Goal: Information Seeking & Learning: Find specific fact

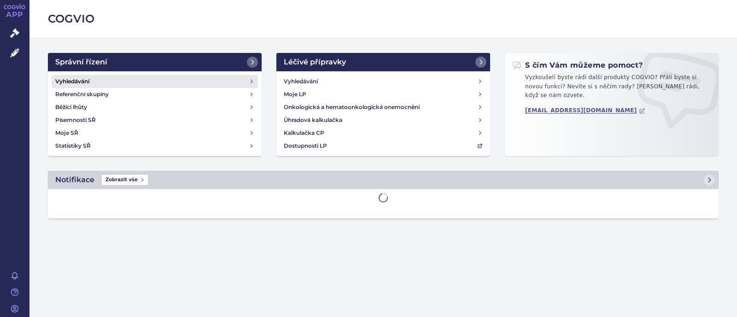
click at [112, 82] on link "Vyhledávání" at bounding box center [155, 81] width 206 height 13
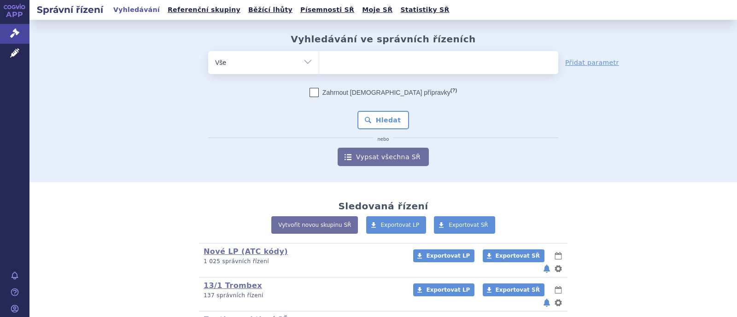
click at [293, 61] on select "Vše Spisová značka Typ SŘ Přípravek/SUKL kód Účastník/Držitel" at bounding box center [263, 61] width 111 height 21
click at [208, 51] on select "Vše Spisová značka Typ SŘ Přípravek/SUKL kód Účastník/Držitel" at bounding box center [263, 61] width 111 height 21
click at [359, 61] on ul at bounding box center [438, 60] width 239 height 19
click at [319, 61] on select at bounding box center [319, 62] width 0 height 23
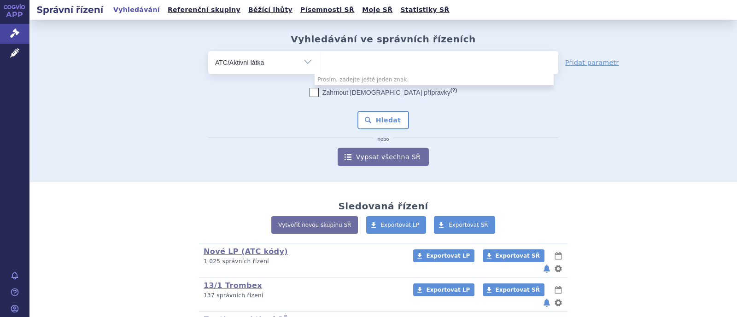
click at [281, 63] on select "Vše Spisová značka Typ SŘ Přípravek/SUKL kód Účastník/Držitel" at bounding box center [263, 61] width 111 height 21
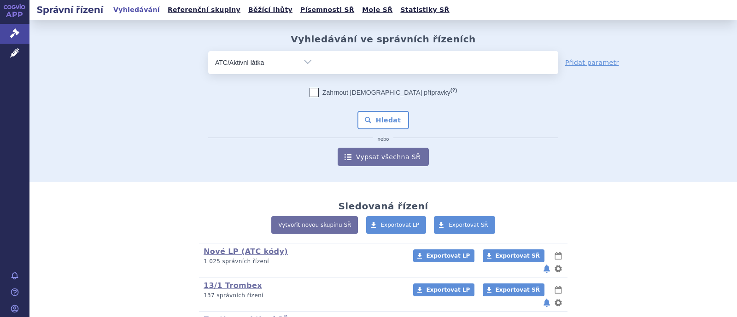
select select "filter-product"
click at [208, 51] on select "Vše Spisová značka Typ SŘ Přípravek/SUKL kód Účastník/Držitel" at bounding box center [263, 61] width 111 height 21
click at [347, 64] on ul at bounding box center [438, 60] width 239 height 19
click at [319, 64] on select at bounding box center [319, 62] width 0 height 23
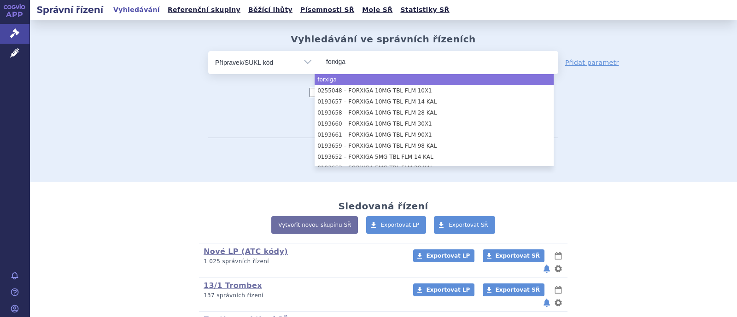
type input "forxiga"
select select "forxiga"
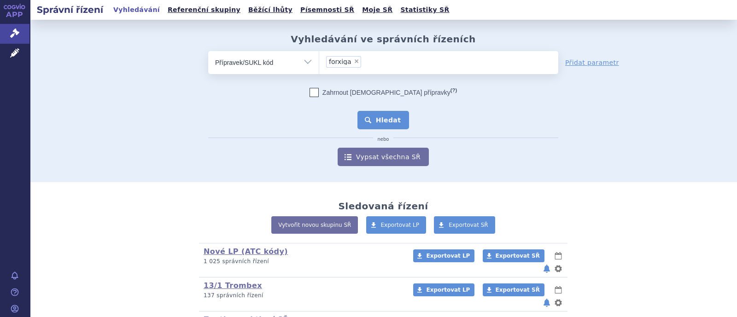
click at [383, 114] on button "Hledat" at bounding box center [383, 120] width 52 height 18
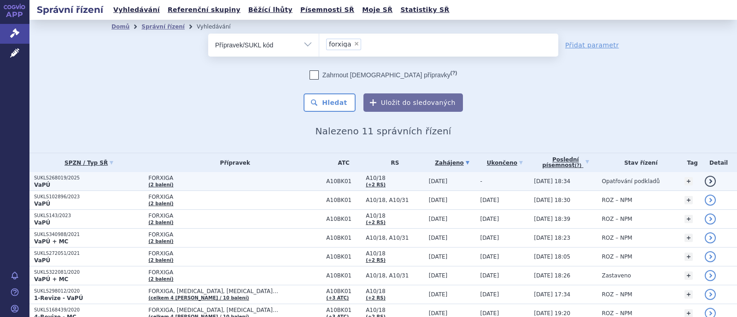
click at [164, 177] on span "FORXIGA" at bounding box center [234, 178] width 173 height 6
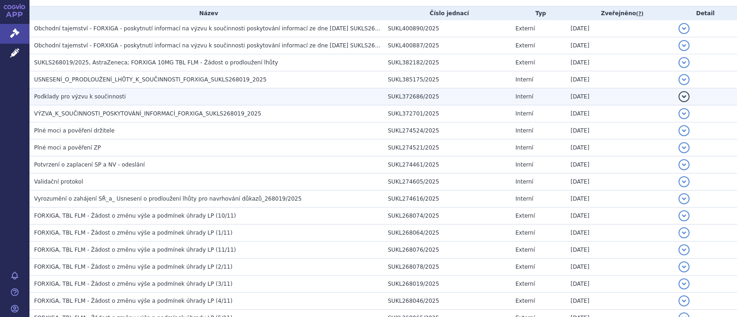
scroll to position [230, 0]
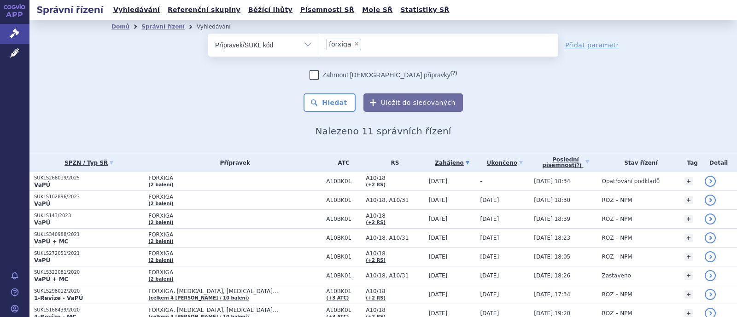
click at [354, 44] on span "×" at bounding box center [357, 44] width 6 height 6
click at [319, 44] on select "forxiga" at bounding box center [319, 44] width 0 height 23
select select
click at [292, 46] on select "Vše Spisová značka Typ SŘ Přípravek/SUKL kód Účastník/Držitel" at bounding box center [263, 44] width 111 height 21
select select "filter-atc-group"
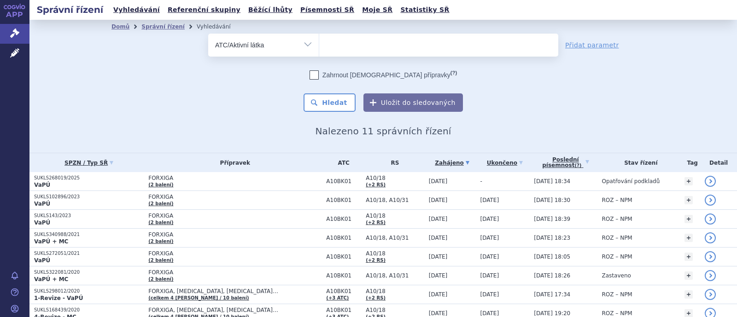
click at [208, 34] on select "Vše Spisová značka Typ SŘ Přípravek/SUKL kód Účastník/Držitel" at bounding box center [263, 44] width 111 height 21
click at [350, 47] on ul at bounding box center [438, 43] width 239 height 19
click at [319, 47] on select at bounding box center [319, 44] width 0 height 23
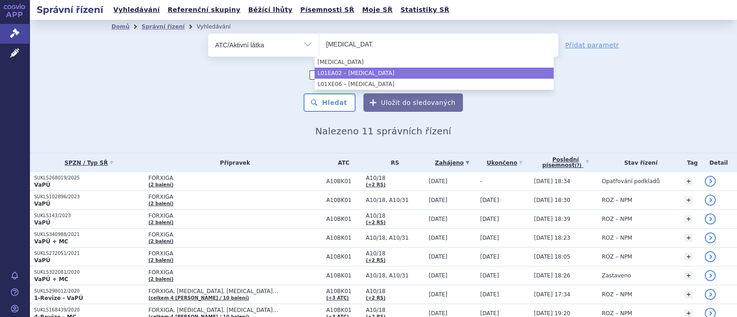
type input "dasatinib"
select select "L01EA02"
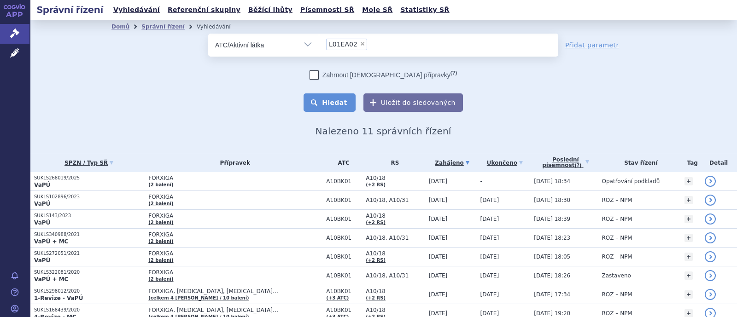
click at [341, 101] on button "Hledat" at bounding box center [329, 102] width 52 height 18
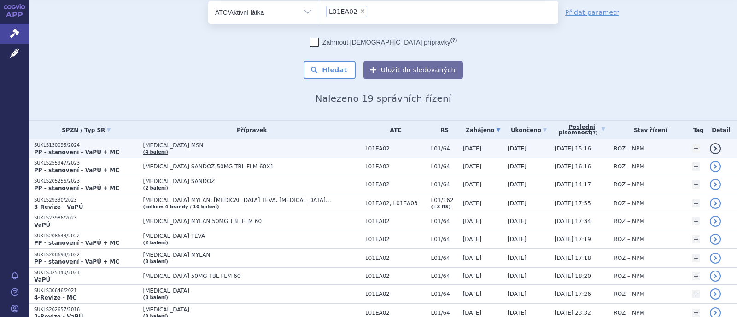
scroll to position [57, 0]
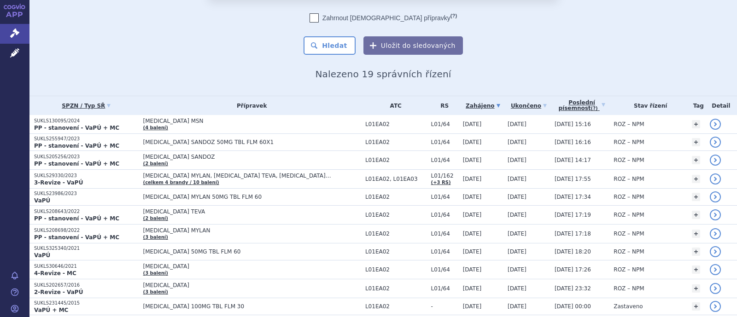
click at [534, 25] on div "Zahrnout [DEMOGRAPHIC_DATA] přípravky (?) * Pozor, hledání dle vyhledávacího pa…" at bounding box center [383, 33] width 350 height 41
click at [264, 58] on div "Domů Správní řízení Vyhledávání Vyhledávání ve správních řízeních odstranit Vše…" at bounding box center [383, 28] width 580 height 103
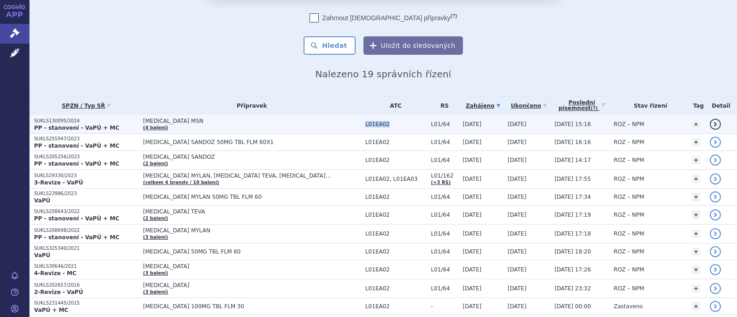
drag, startPoint x: 343, startPoint y: 124, endPoint x: 313, endPoint y: 125, distance: 30.4
click at [313, 125] on tr "SUKLS130095/2024 PP - stanovení - VaPÚ + MC [MEDICAL_DATA] MSN (4 balení) L01EA…" at bounding box center [382, 124] width 707 height 19
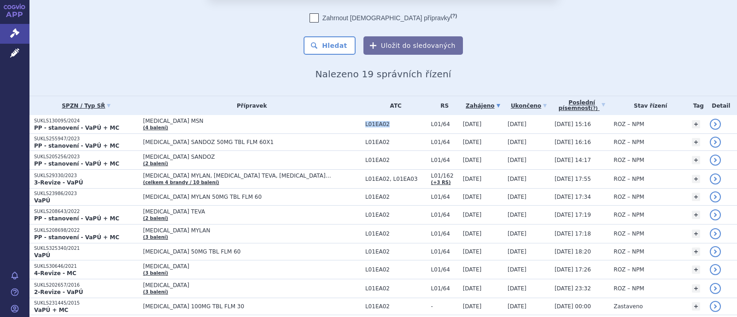
copy tr "L01EA02"
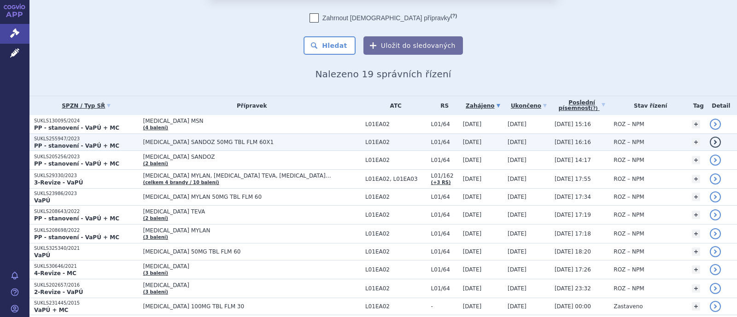
click at [361, 147] on td "L01EA02" at bounding box center [394, 142] width 66 height 17
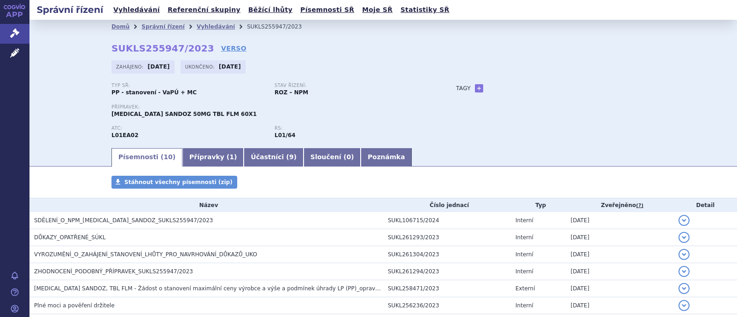
click at [183, 158] on link "Přípravky ( 1 )" at bounding box center [212, 157] width 61 height 18
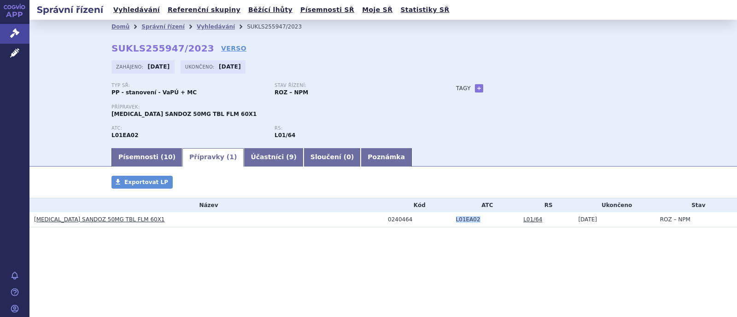
drag, startPoint x: 479, startPoint y: 222, endPoint x: 434, endPoint y: 222, distance: 44.7
click at [434, 222] on tr "DASATINIB SANDOZ 50MG TBL FLM 60X1 0240464 L01EA02 L01/64 12.12.2023 ROZ – NPM" at bounding box center [382, 219] width 707 height 15
copy tr "L01EA02"
click at [167, 25] on link "Správní řízení" at bounding box center [162, 26] width 43 height 6
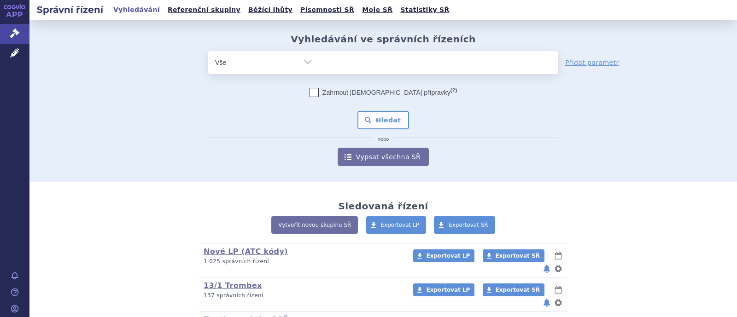
drag, startPoint x: 348, startPoint y: 60, endPoint x: 342, endPoint y: 60, distance: 5.5
click at [348, 60] on ul at bounding box center [438, 60] width 239 height 19
click at [319, 60] on select at bounding box center [319, 62] width 0 height 23
click at [292, 70] on select "Vše Spisová značka Typ SŘ Přípravek/SUKL kód Účastník/Držitel" at bounding box center [263, 61] width 111 height 21
select select "filter-atc-group"
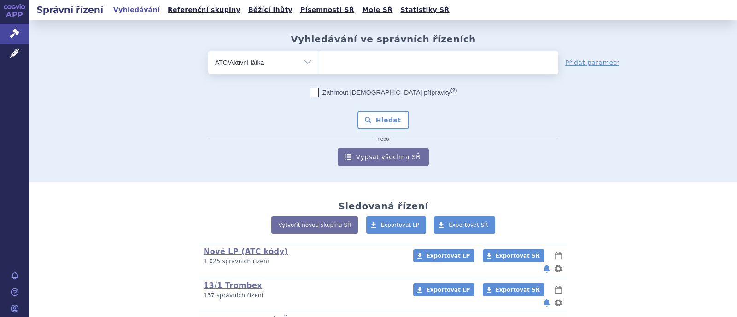
click at [208, 51] on select "Vše Spisová značka Typ SŘ Přípravek/SUKL kód Účastník/Držitel" at bounding box center [263, 61] width 111 height 21
click at [353, 63] on ul at bounding box center [438, 60] width 239 height 19
click at [319, 63] on select at bounding box center [319, 62] width 0 height 23
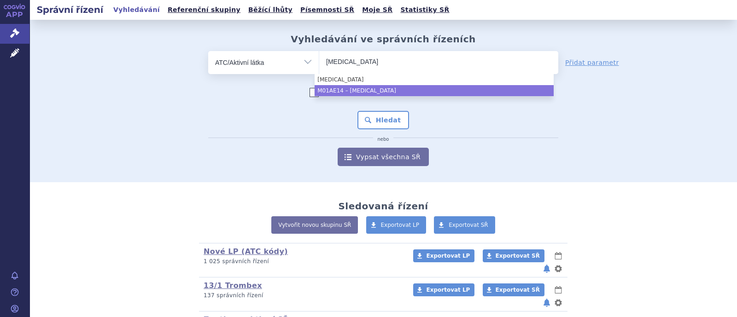
type input "dexibuprofen"
select select "M01AE14"
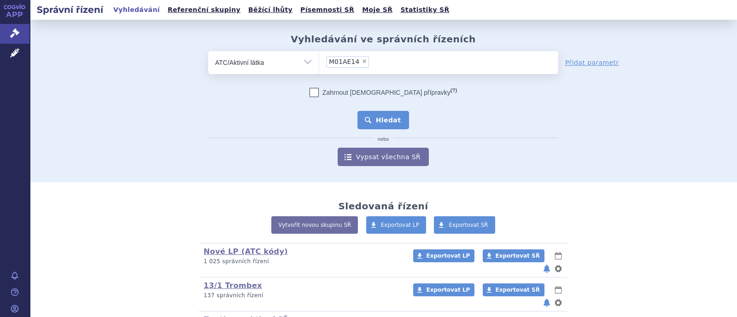
click at [389, 116] on button "Hledat" at bounding box center [383, 120] width 52 height 18
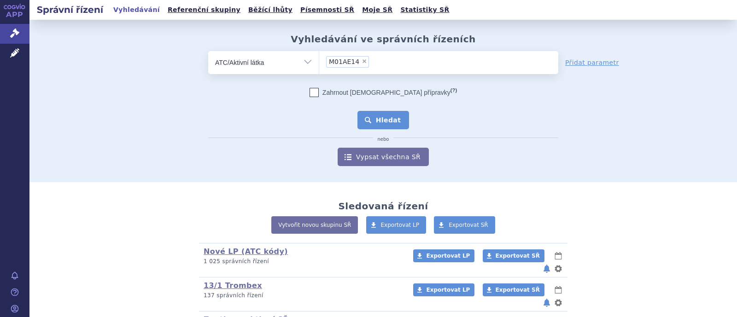
click at [386, 117] on button "Hledat" at bounding box center [383, 120] width 52 height 18
